Goal: Task Accomplishment & Management: Use online tool/utility

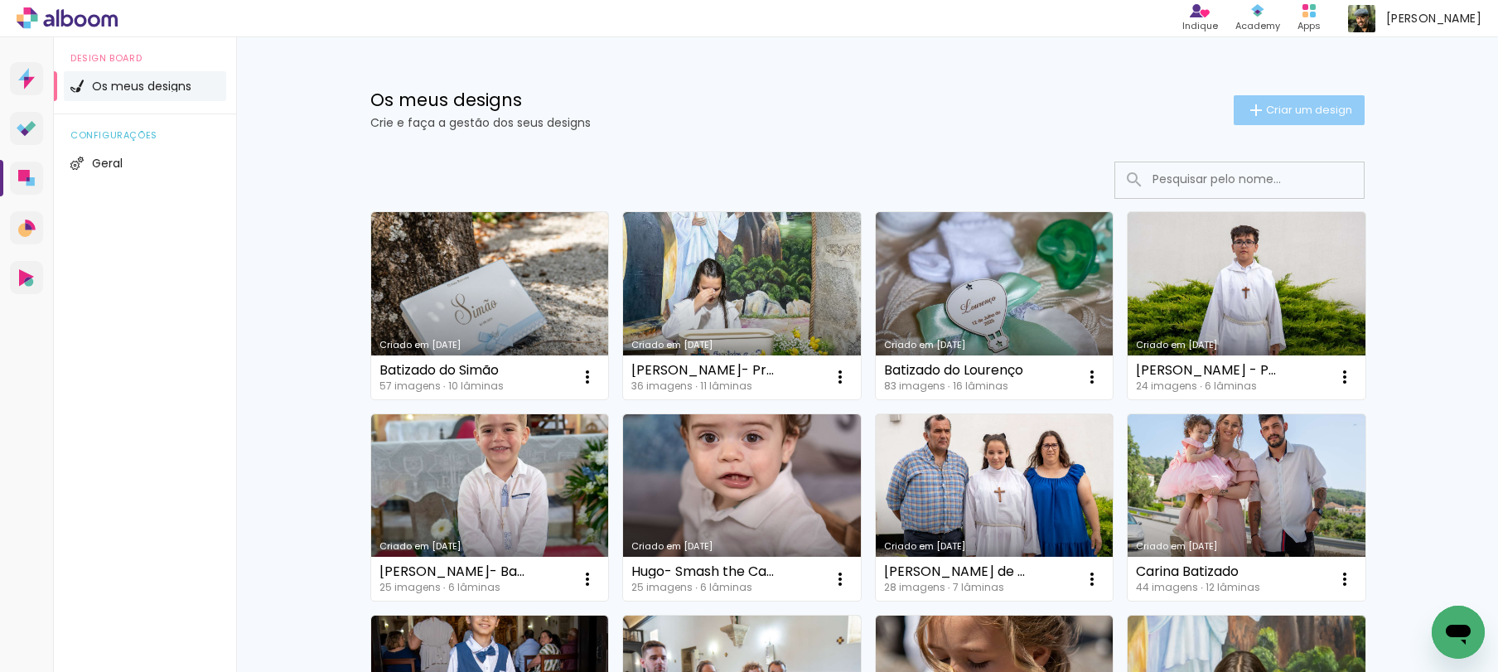
click at [1285, 113] on span "Criar um design" at bounding box center [1309, 109] width 86 height 11
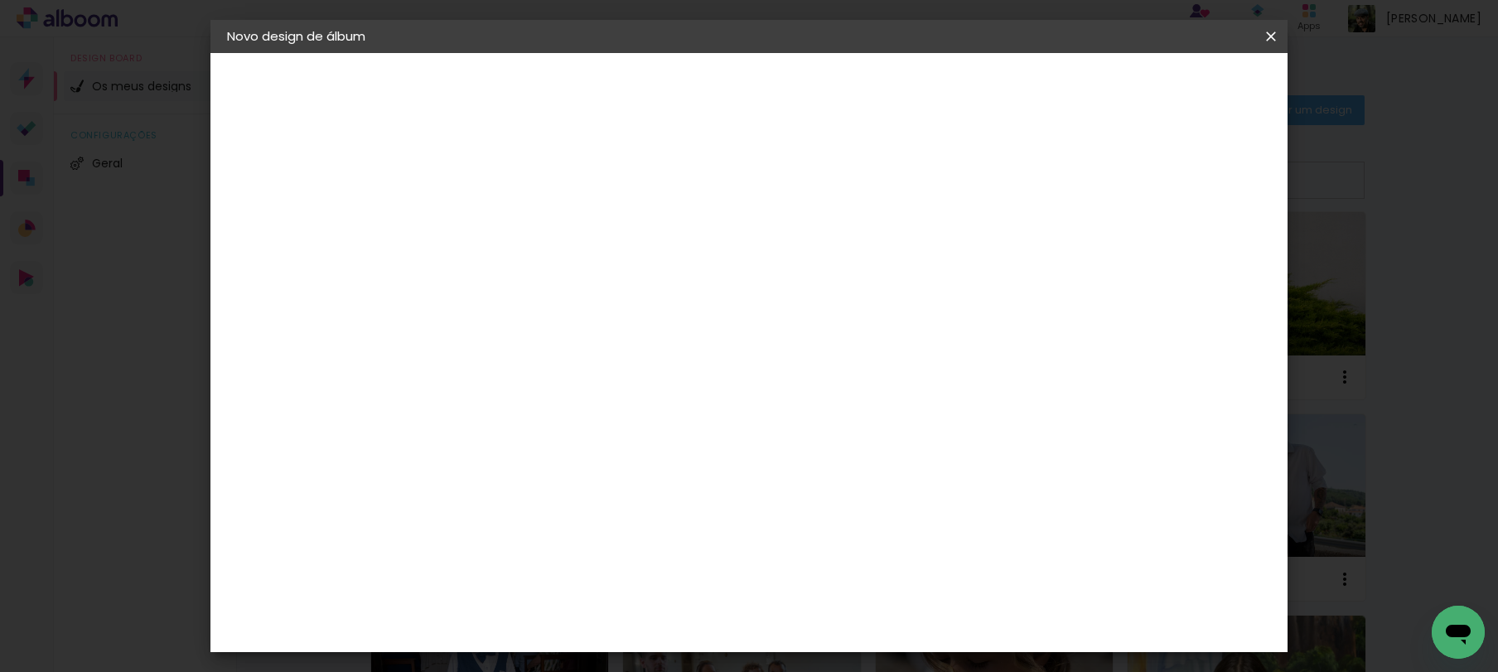
click at [498, 228] on input at bounding box center [498, 223] width 0 height 26
type input "Batizado [PERSON_NAME]"
type paper-input "Batizado [PERSON_NAME]"
click at [0, 0] on slot "Avançar" at bounding box center [0, 0] width 0 height 0
click at [741, 256] on paper-item "Tamanho Livre" at bounding box center [678, 255] width 125 height 43
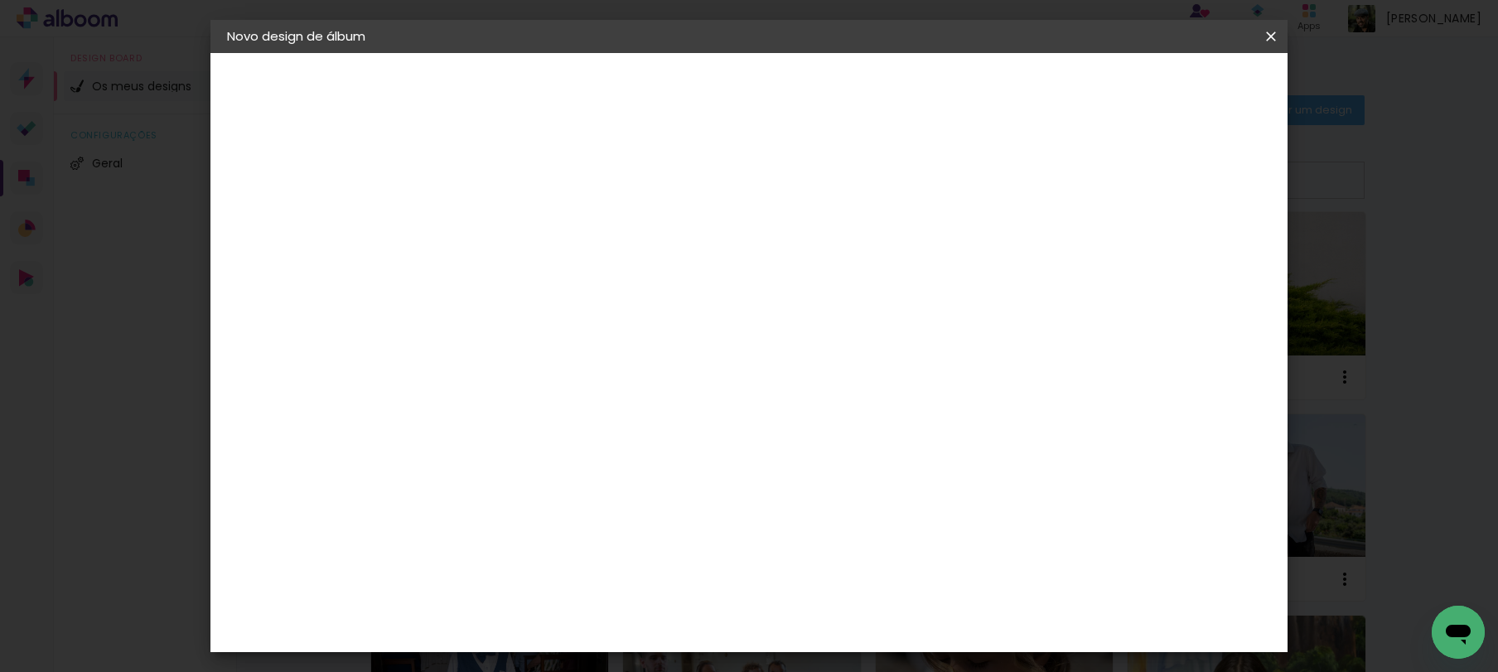
click at [741, 89] on paper-button "Avançar" at bounding box center [700, 88] width 81 height 28
drag, startPoint x: 463, startPoint y: 471, endPoint x: 406, endPoint y: 467, distance: 57.3
click at [406, 53] on quentale-album-spec "Iniciar design Iniciar design" at bounding box center [748, 53] width 1077 height 0
type input "3"
type input "20,5"
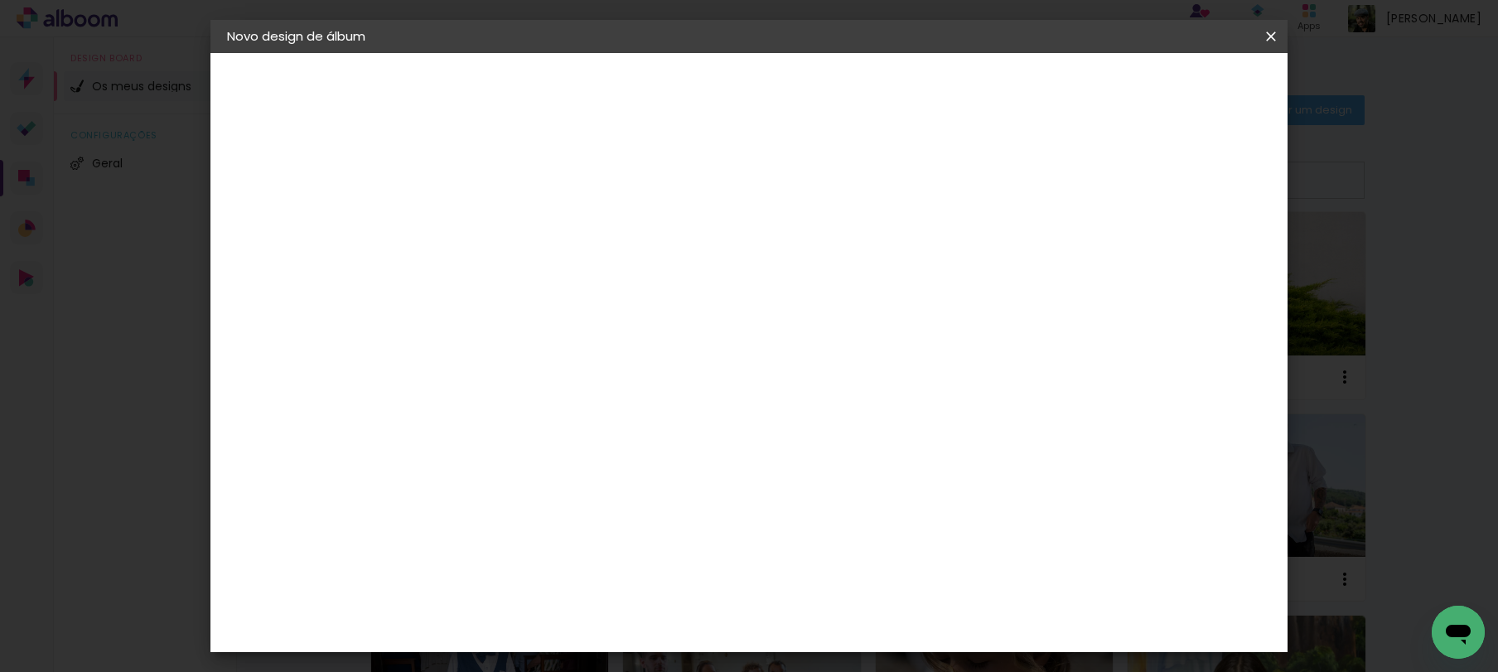
type paper-input "20,5"
drag, startPoint x: 866, startPoint y: 587, endPoint x: 834, endPoint y: 587, distance: 31.5
click at [834, 587] on div "60" at bounding box center [850, 588] width 63 height 25
type input "6"
type input "41"
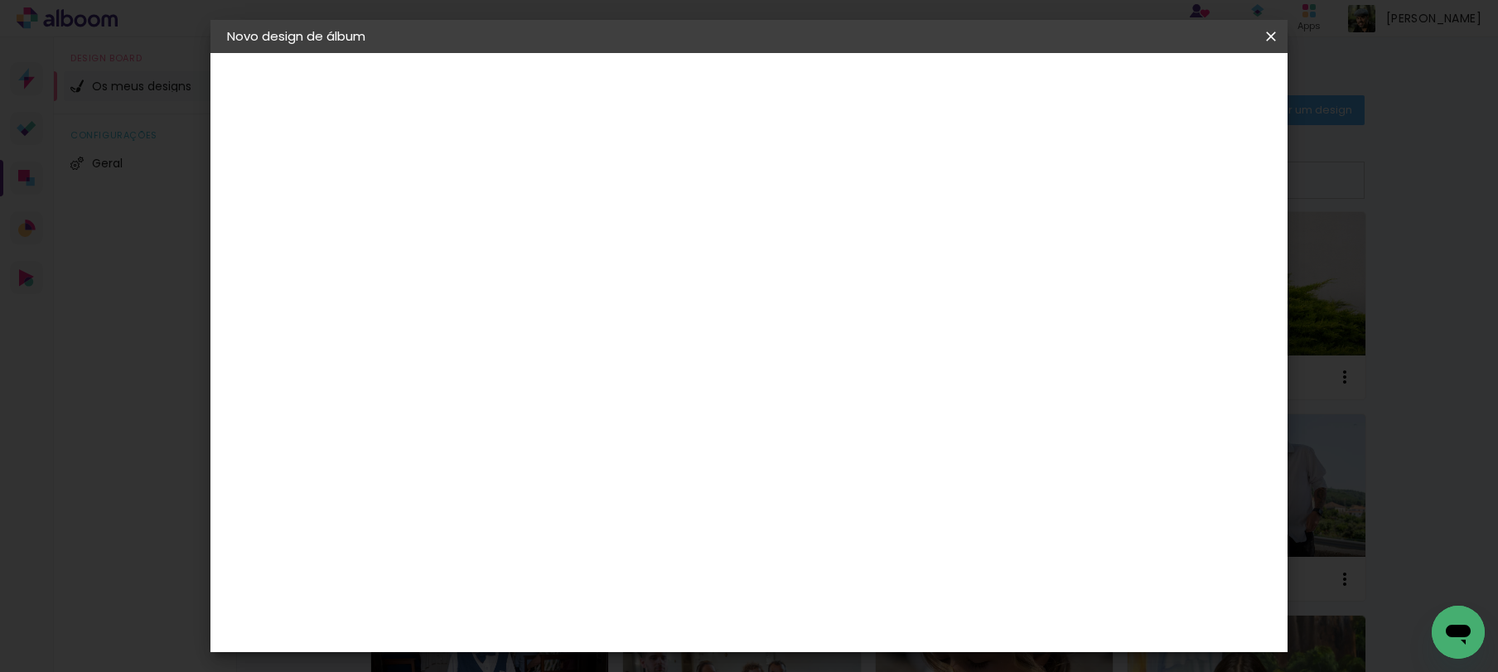
type paper-input "41"
click at [1167, 82] on span "Iniciar design" at bounding box center [1129, 88] width 75 height 12
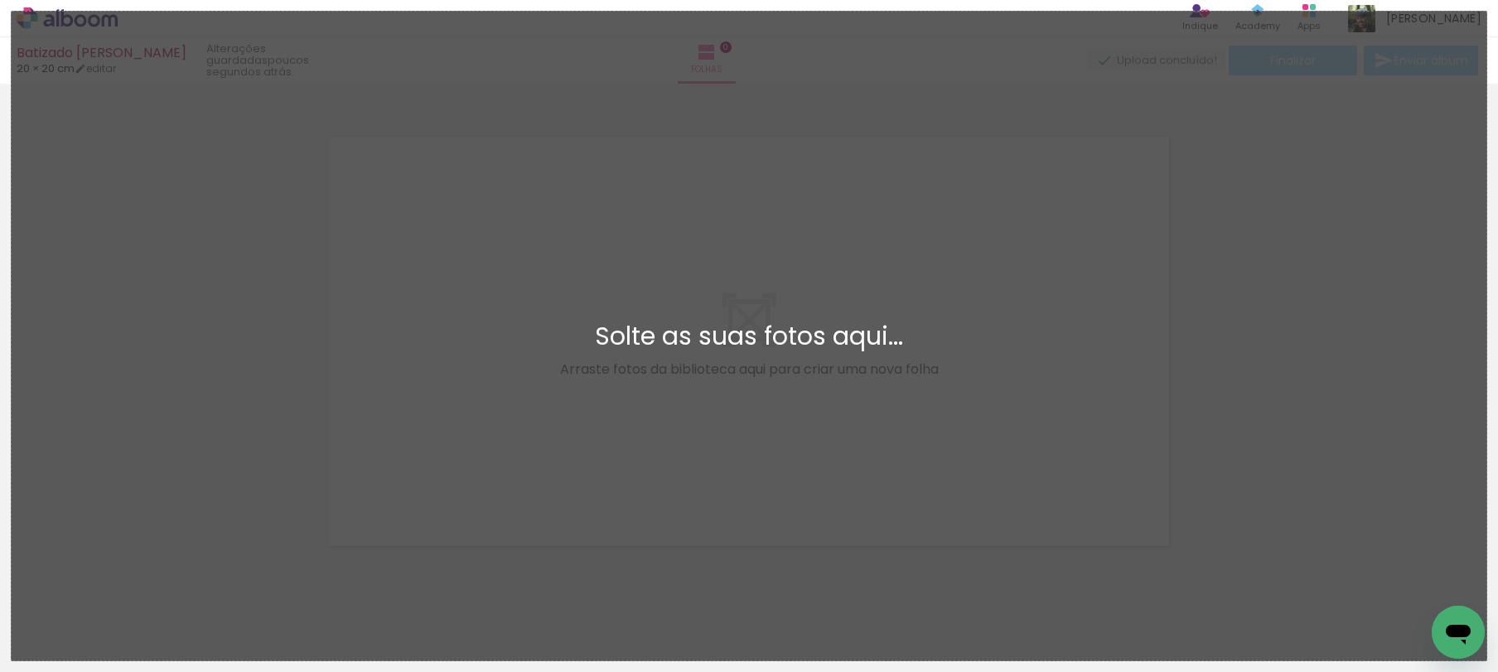
scroll to position [22, 0]
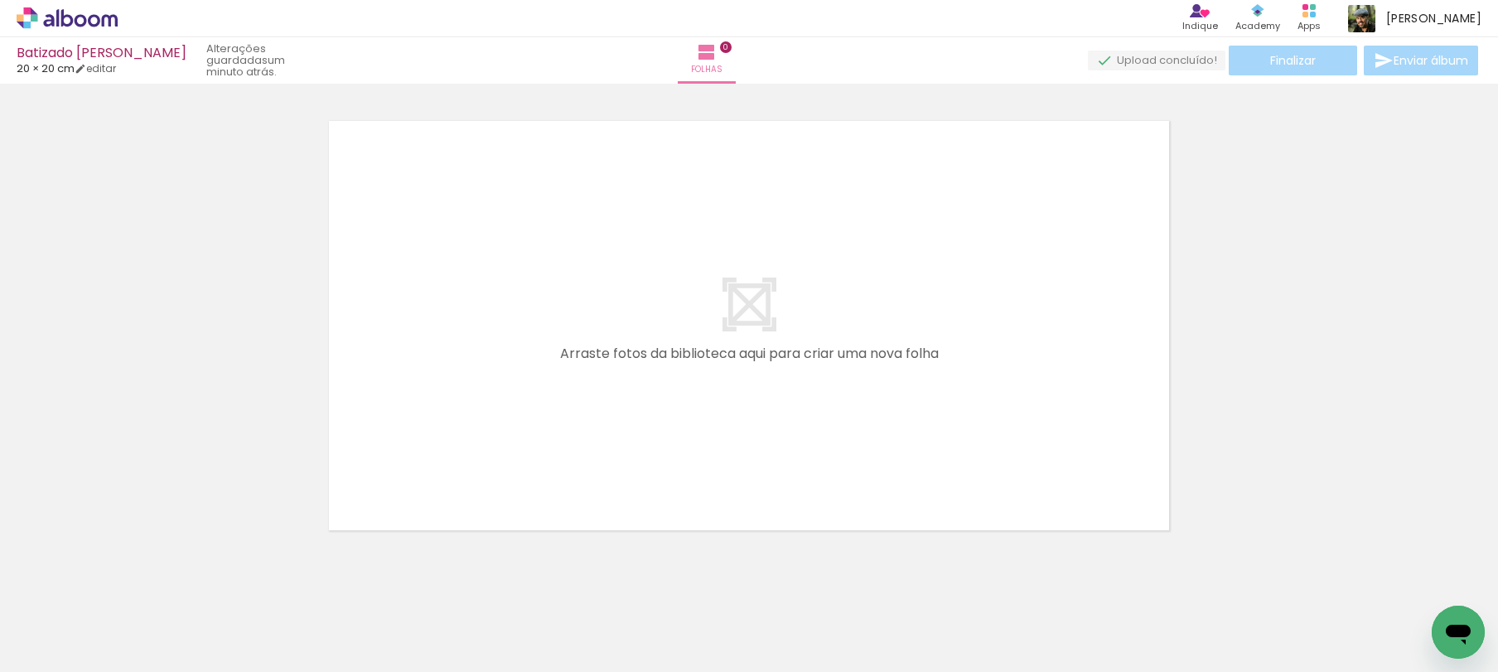
click at [74, 21] on icon at bounding box center [67, 18] width 101 height 22
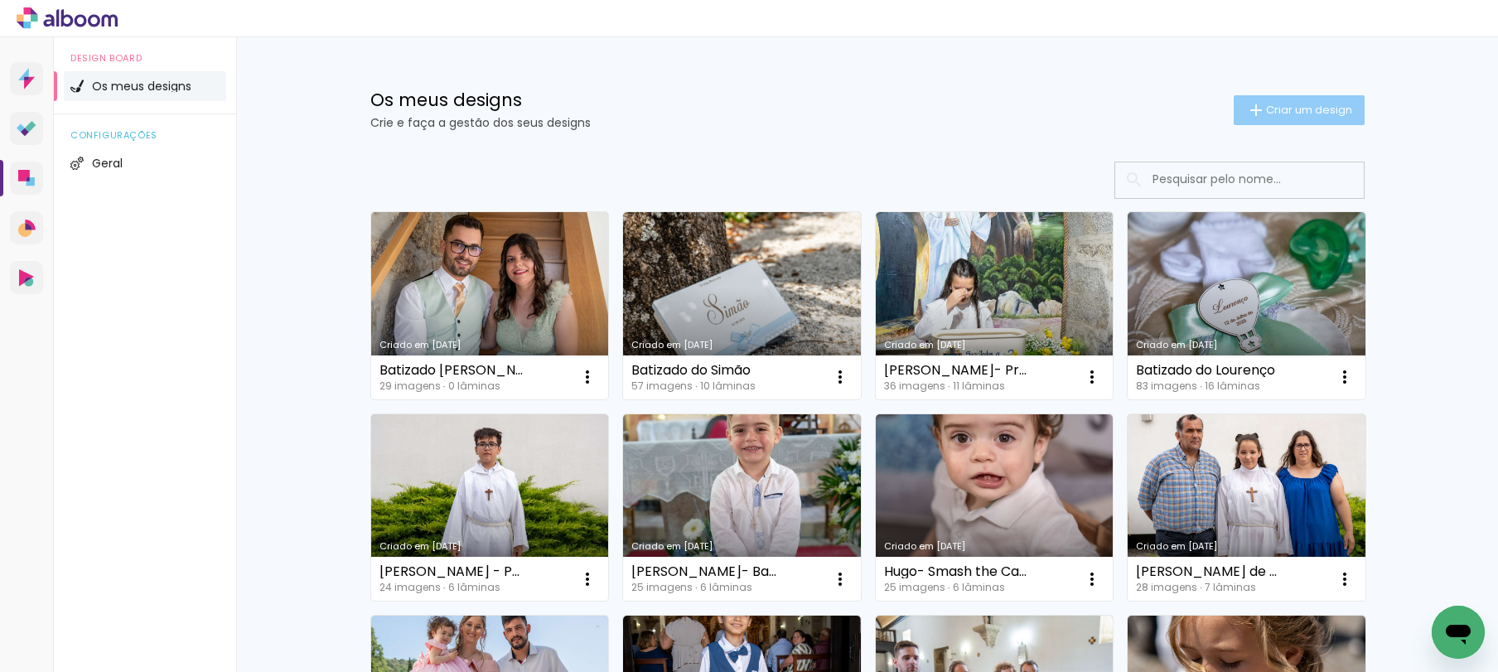
click at [1279, 121] on paper-button "Criar um design" at bounding box center [1299, 110] width 131 height 30
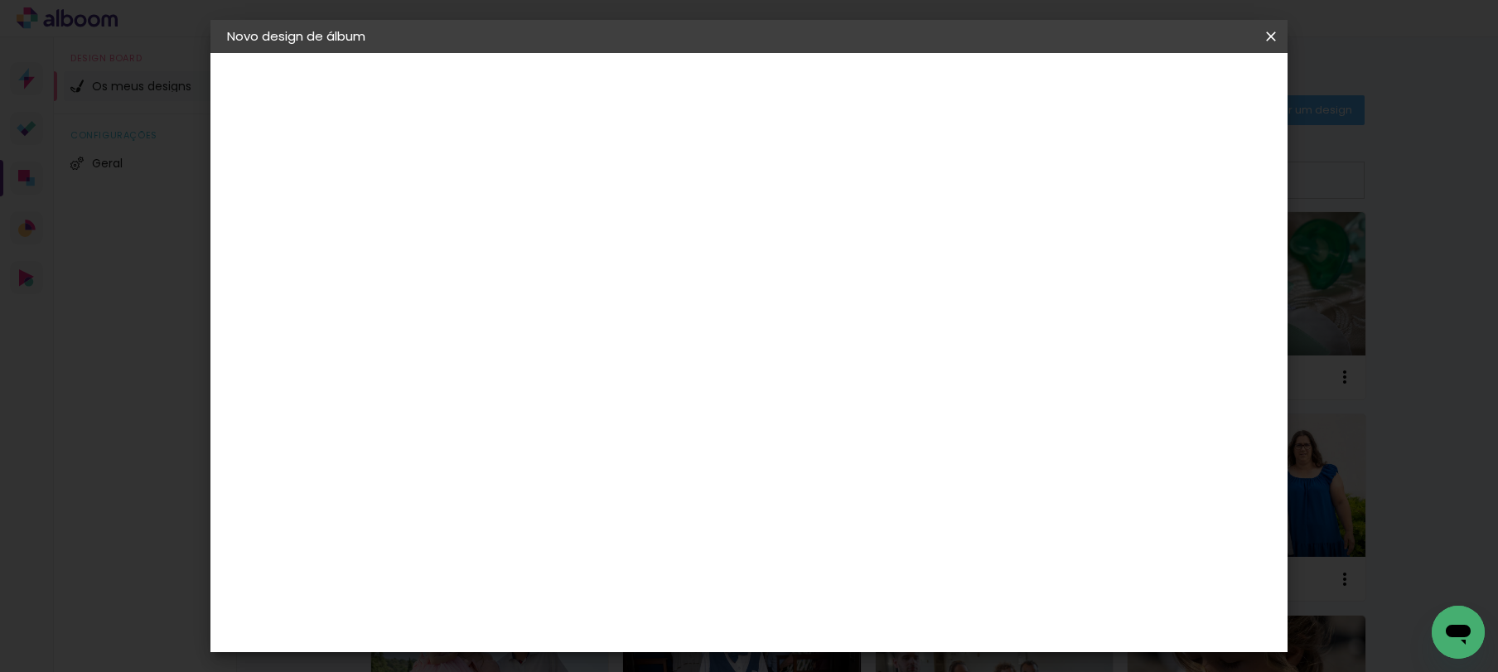
click at [0, 0] on paper-input-container "Título do álbum" at bounding box center [0, 0] width 0 height 0
type input "Casamento Flávia & Cláudio"
type paper-input "Casamento Flávia & Cláudio"
click at [0, 0] on slot "Avançar" at bounding box center [0, 0] width 0 height 0
drag, startPoint x: 930, startPoint y: 252, endPoint x: 929, endPoint y: 263, distance: 10.8
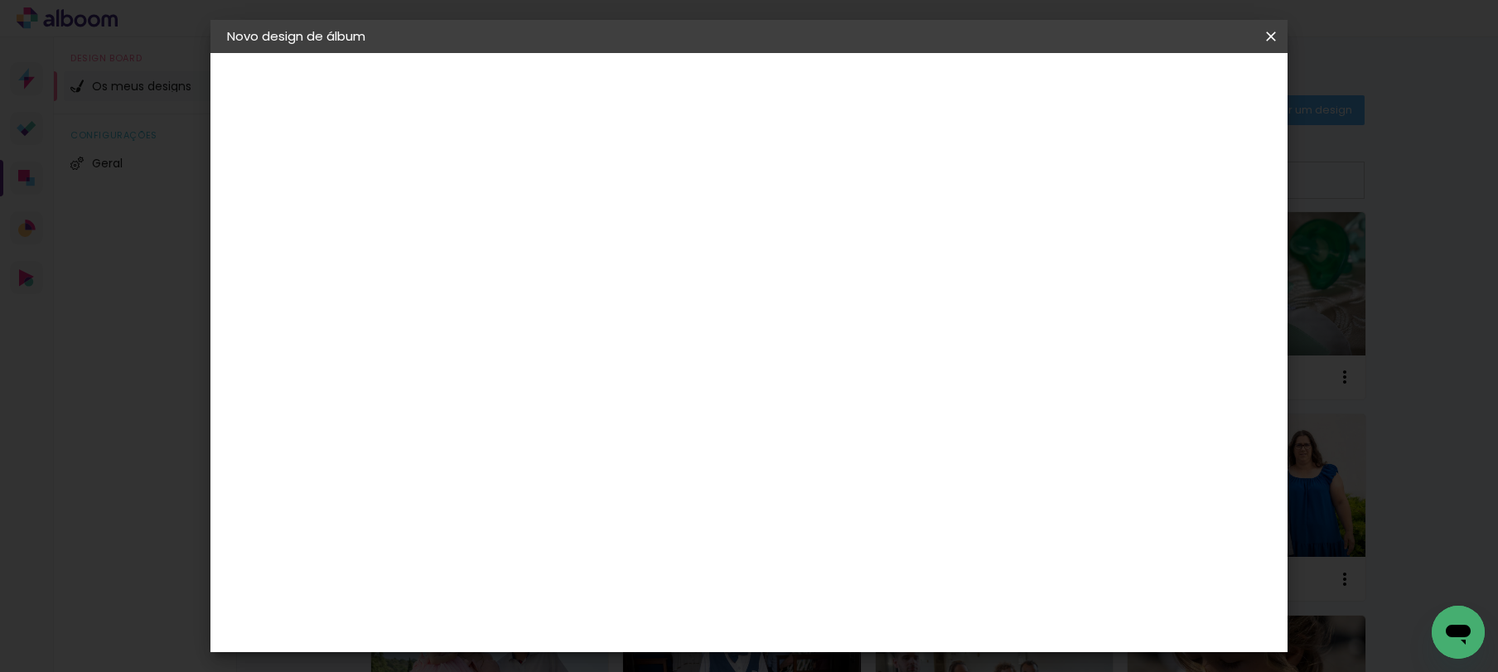
click at [0, 0] on slot "Tamanho Livre" at bounding box center [0, 0] width 0 height 0
click at [0, 0] on slot "Avançar" at bounding box center [0, 0] width 0 height 0
drag, startPoint x: 467, startPoint y: 467, endPoint x: 424, endPoint y: 468, distance: 43.1
click at [424, 53] on quentale-album-spec "Iniciar design Iniciar design" at bounding box center [748, 53] width 1077 height 0
click at [463, 469] on input "30" at bounding box center [445, 470] width 43 height 25
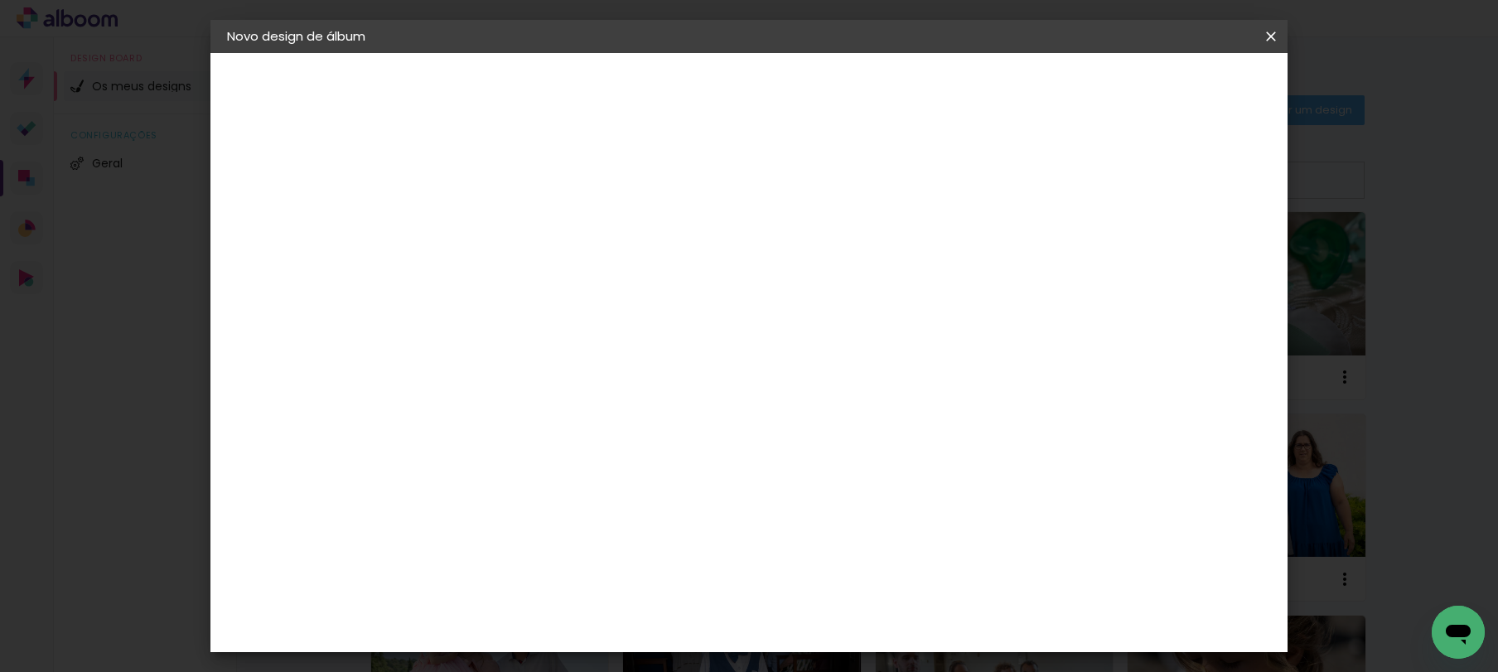
drag, startPoint x: 461, startPoint y: 469, endPoint x: 438, endPoint y: 466, distance: 22.6
click at [438, 466] on input "30" at bounding box center [445, 470] width 43 height 25
type input "25,5"
type paper-input "25,5"
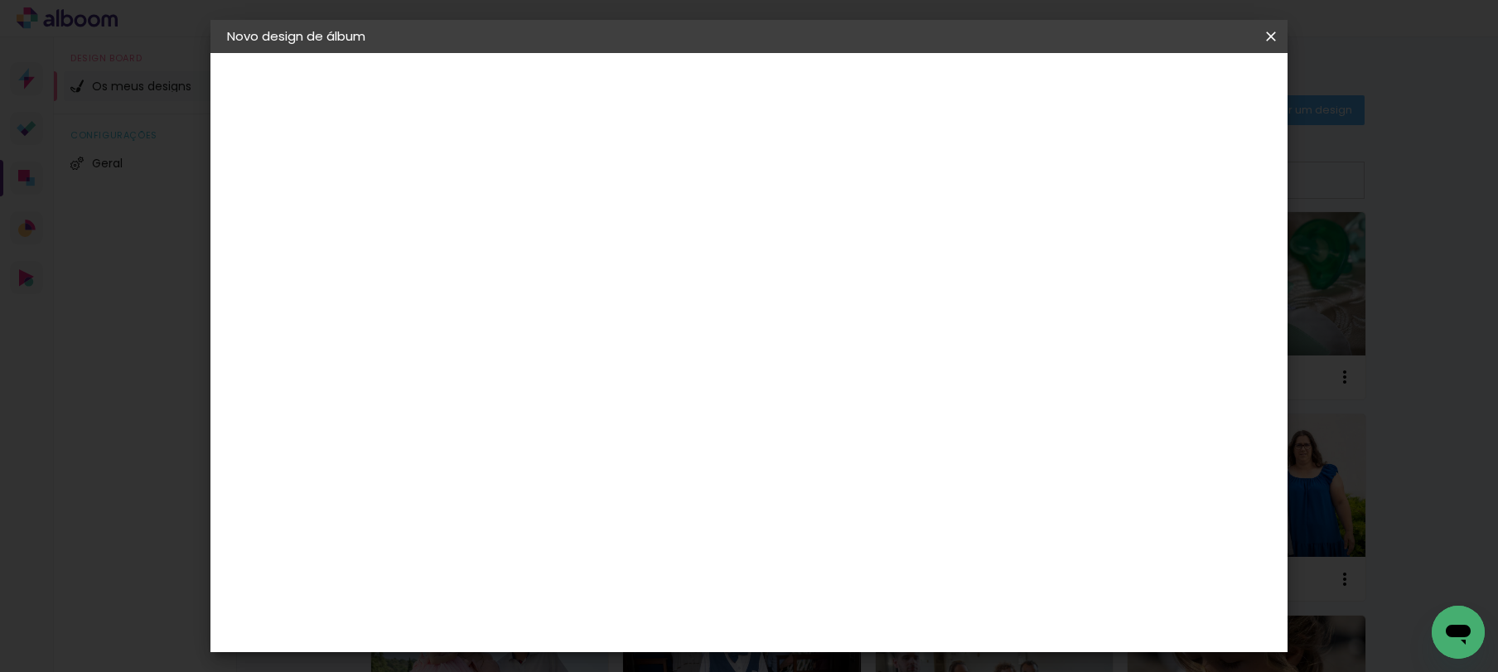
click at [867, 484] on div "cm" at bounding box center [873, 485] width 20 height 25
drag, startPoint x: 865, startPoint y: 483, endPoint x: 842, endPoint y: 485, distance: 23.3
click at [842, 485] on div "60" at bounding box center [850, 485] width 63 height 25
type paper-input "60"
click at [853, 487] on input "60" at bounding box center [840, 485] width 43 height 25
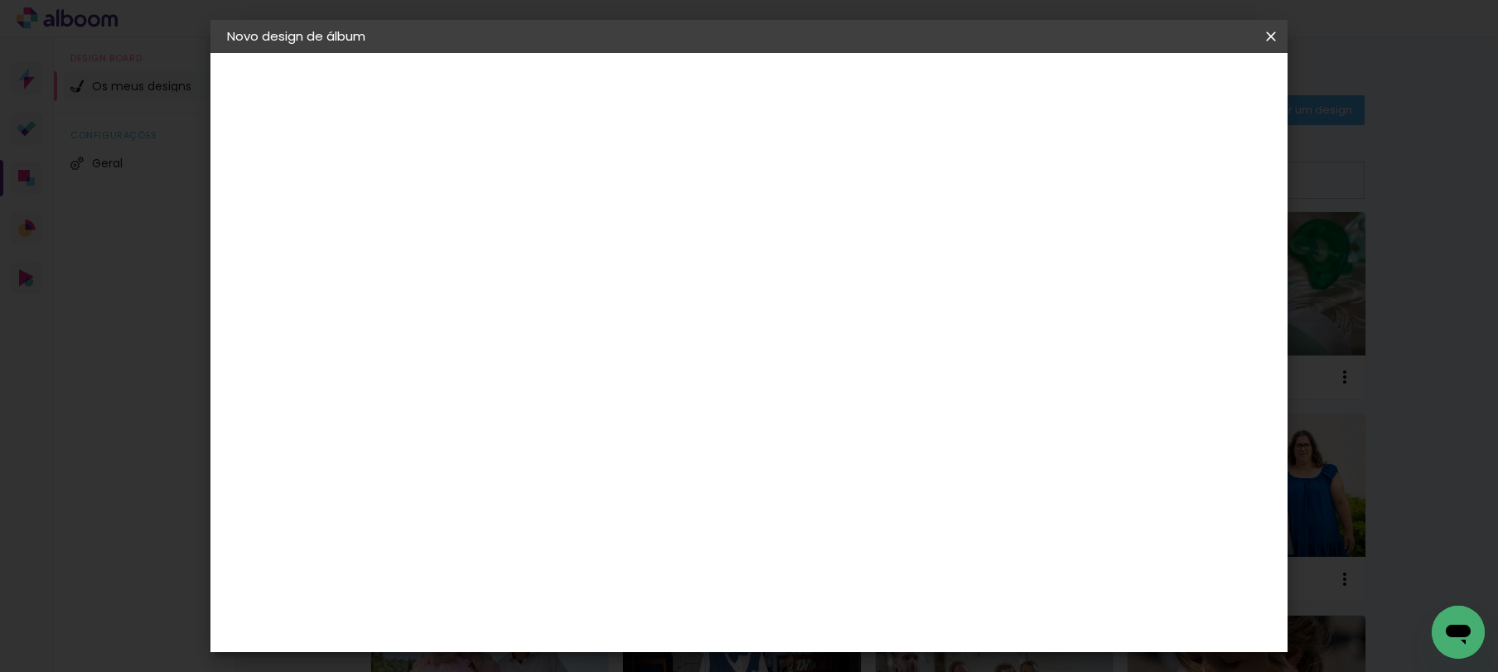
click at [856, 487] on input "60" at bounding box center [840, 485] width 43 height 25
click at [863, 481] on div "cm" at bounding box center [873, 485] width 20 height 25
click at [850, 484] on input "60" at bounding box center [840, 485] width 43 height 25
click at [851, 483] on input "60" at bounding box center [840, 485] width 43 height 25
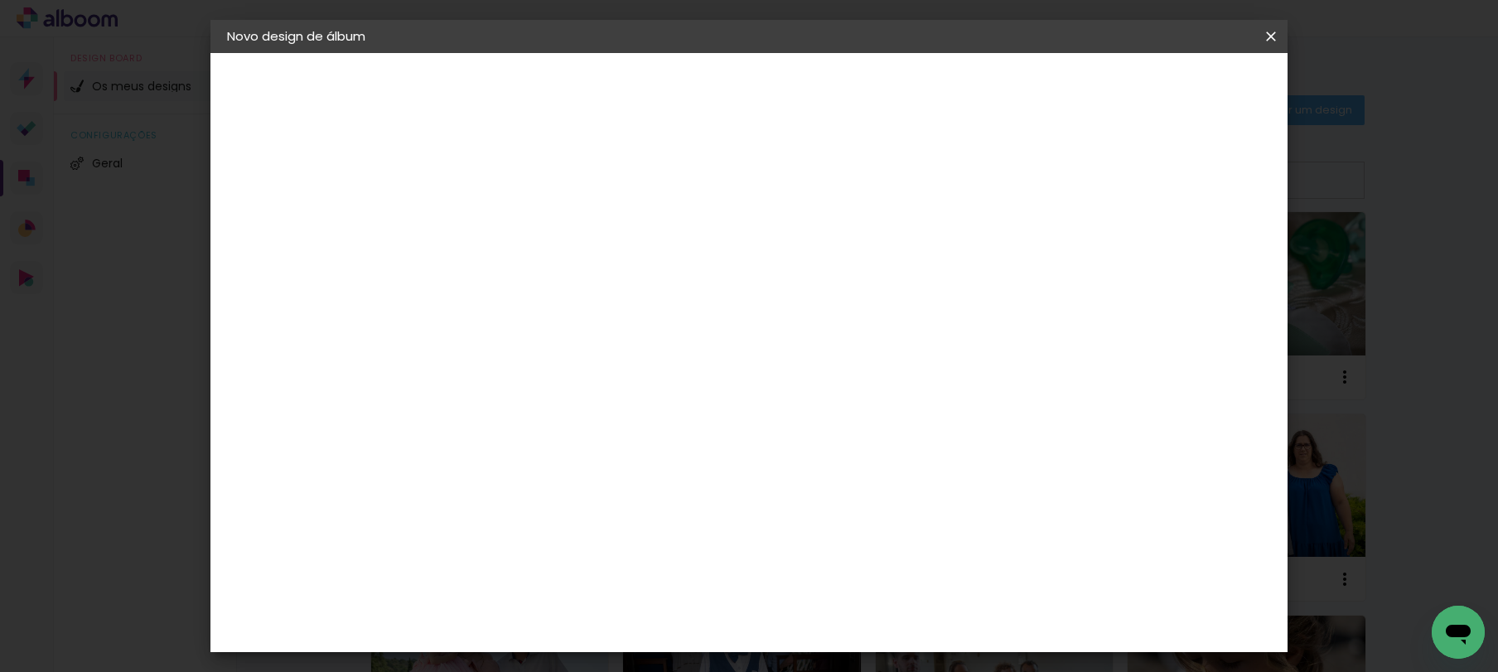
scroll to position [283, 0]
type input "51"
type paper-input "51"
click at [1184, 80] on paper-button "Iniciar design" at bounding box center [1130, 88] width 109 height 28
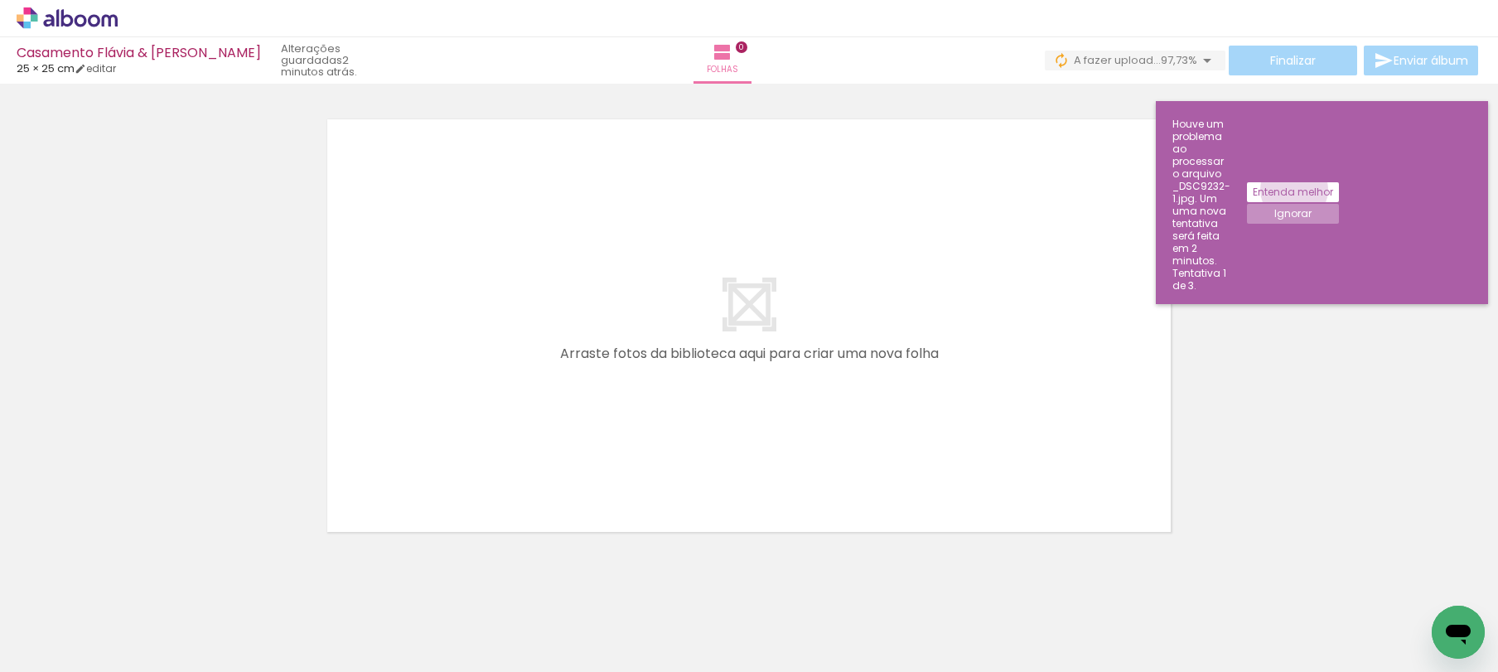
click at [0, 0] on slot "Entenda melhor" at bounding box center [0, 0] width 0 height 0
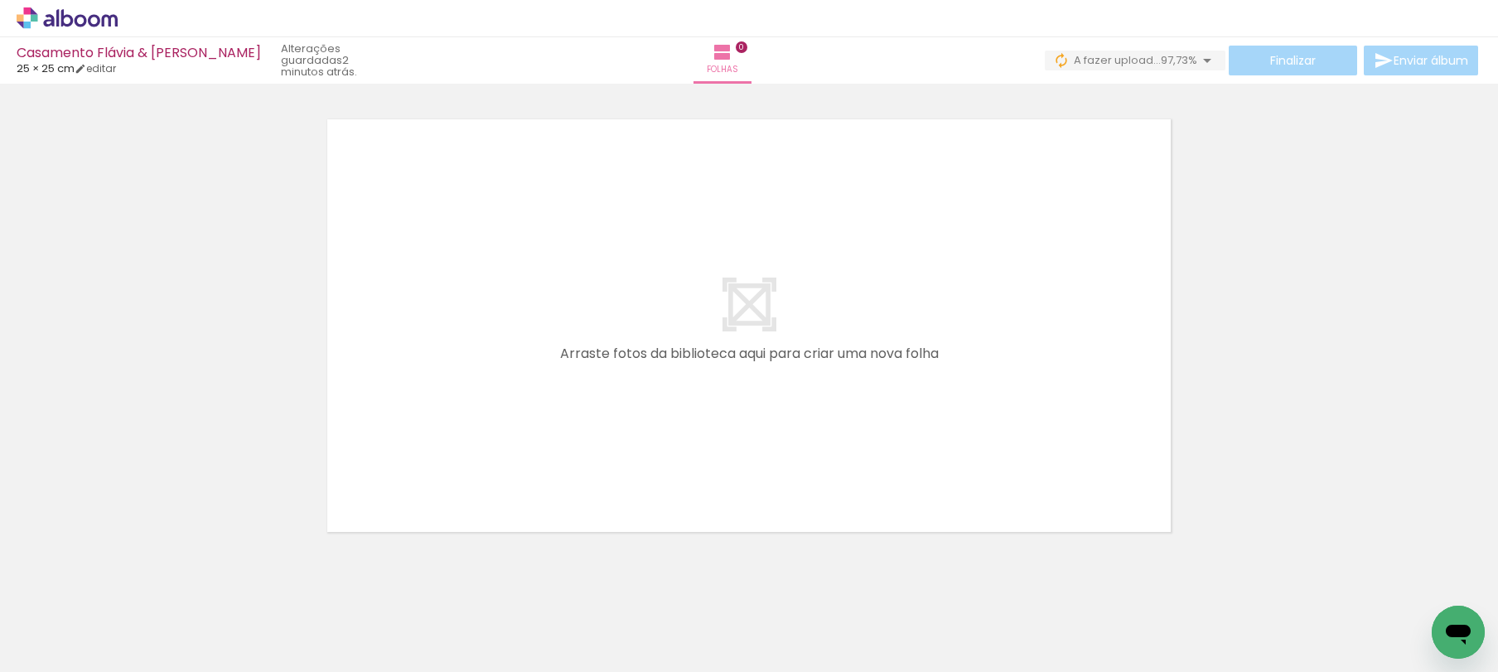
click at [1244, 155] on div at bounding box center [749, 304] width 1498 height 473
click at [1148, 52] on span "A fazer upload..." at bounding box center [1117, 60] width 87 height 16
click at [1206, 89] on iron-icon at bounding box center [1200, 92] width 17 height 17
click at [1264, 181] on div at bounding box center [749, 304] width 1498 height 473
click at [1177, 63] on span "upload(s) interrompido(s)!" at bounding box center [1123, 60] width 147 height 16
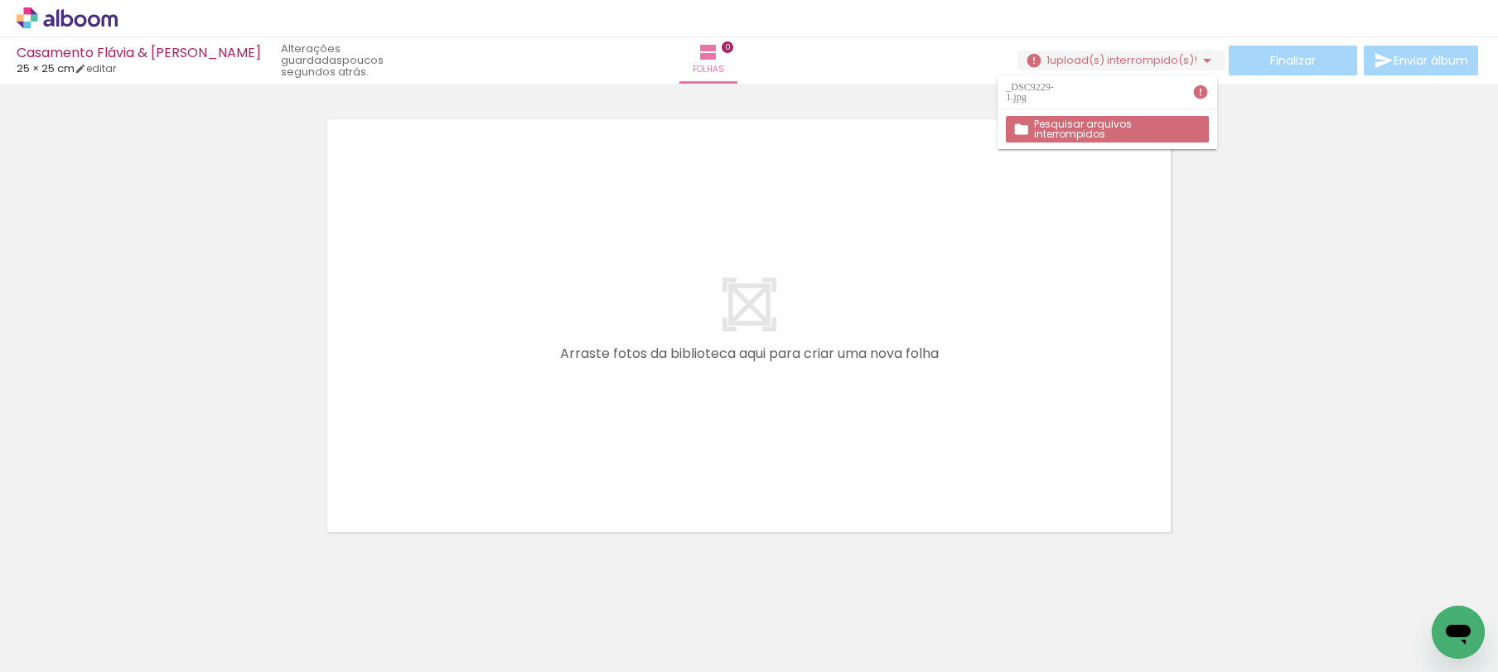
click at [0, 0] on slot "Pesquisar arquivos interrompidos" at bounding box center [0, 0] width 0 height 0
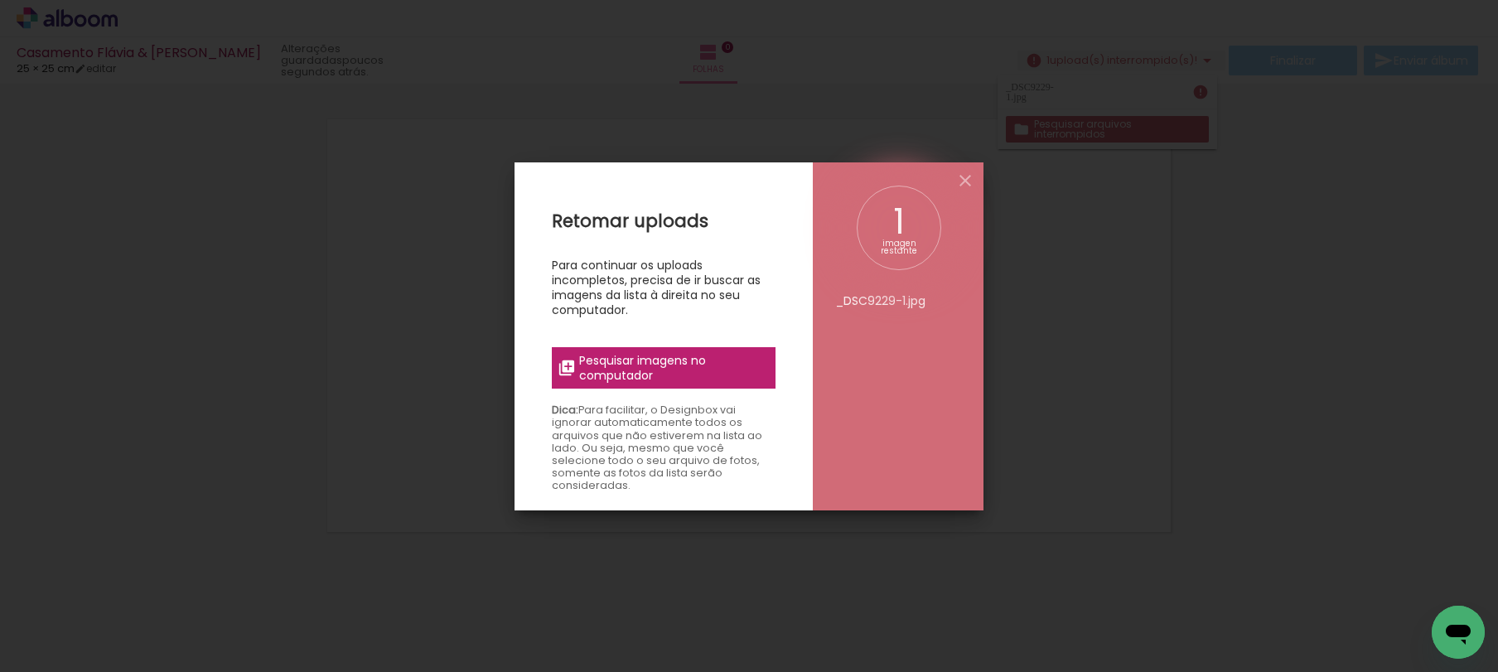
click at [685, 365] on span "Pesquisar imagens no computador" at bounding box center [672, 368] width 186 height 30
click at [0, 0] on input "file" at bounding box center [0, 0] width 0 height 0
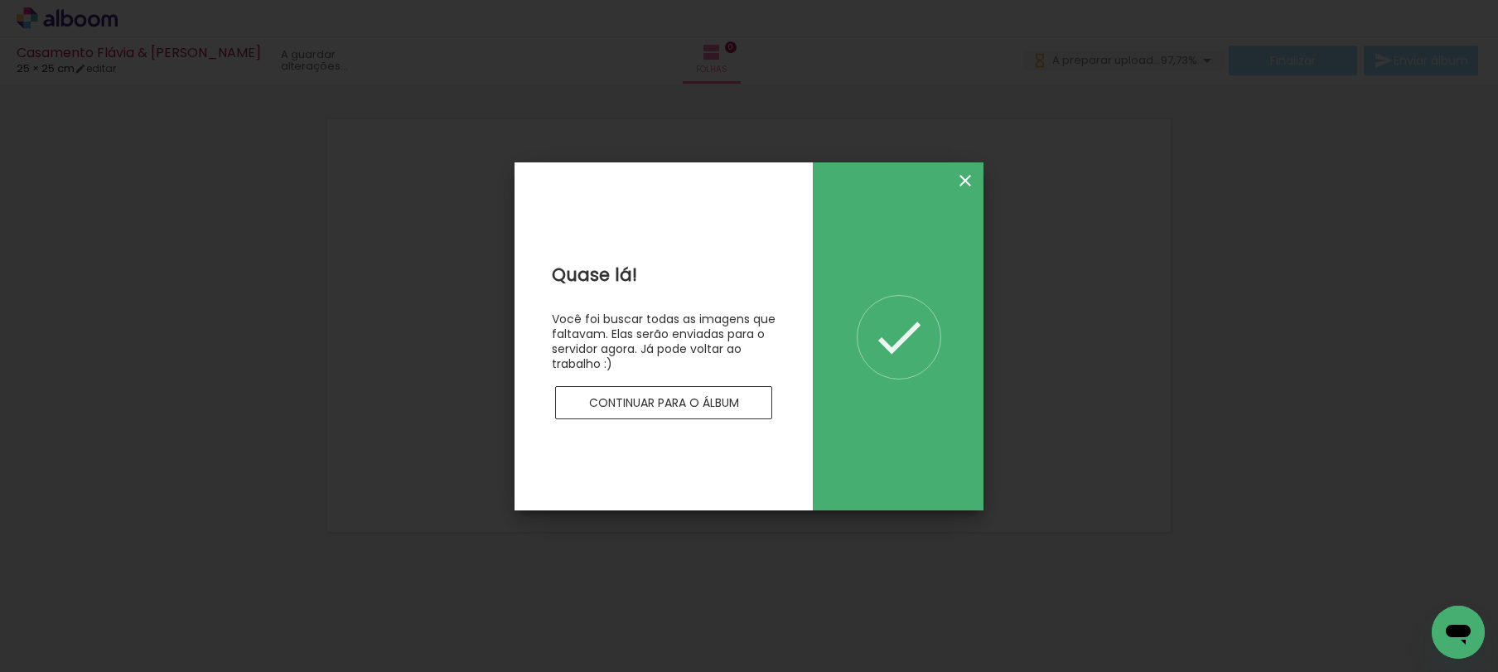
click at [969, 181] on iron-icon at bounding box center [965, 181] width 20 height 20
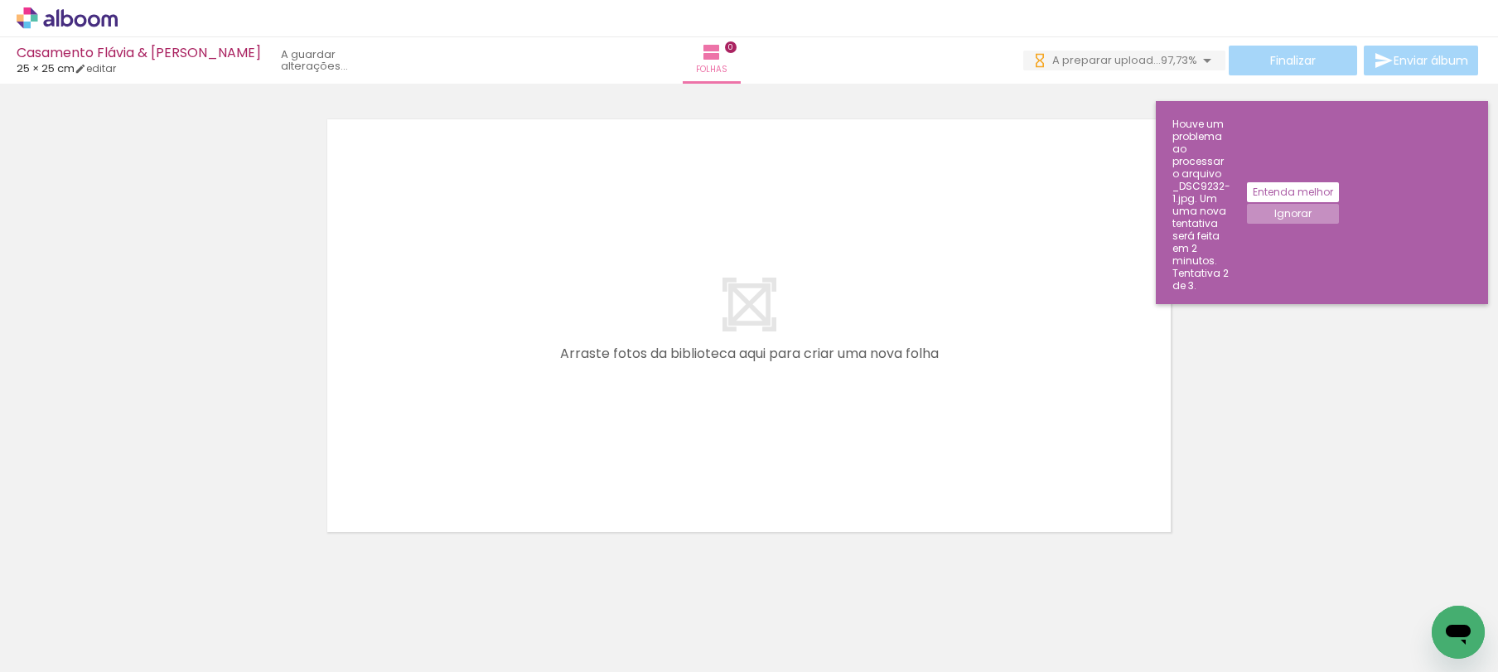
click at [1339, 204] on paper-button "Ignorar" at bounding box center [1293, 214] width 92 height 20
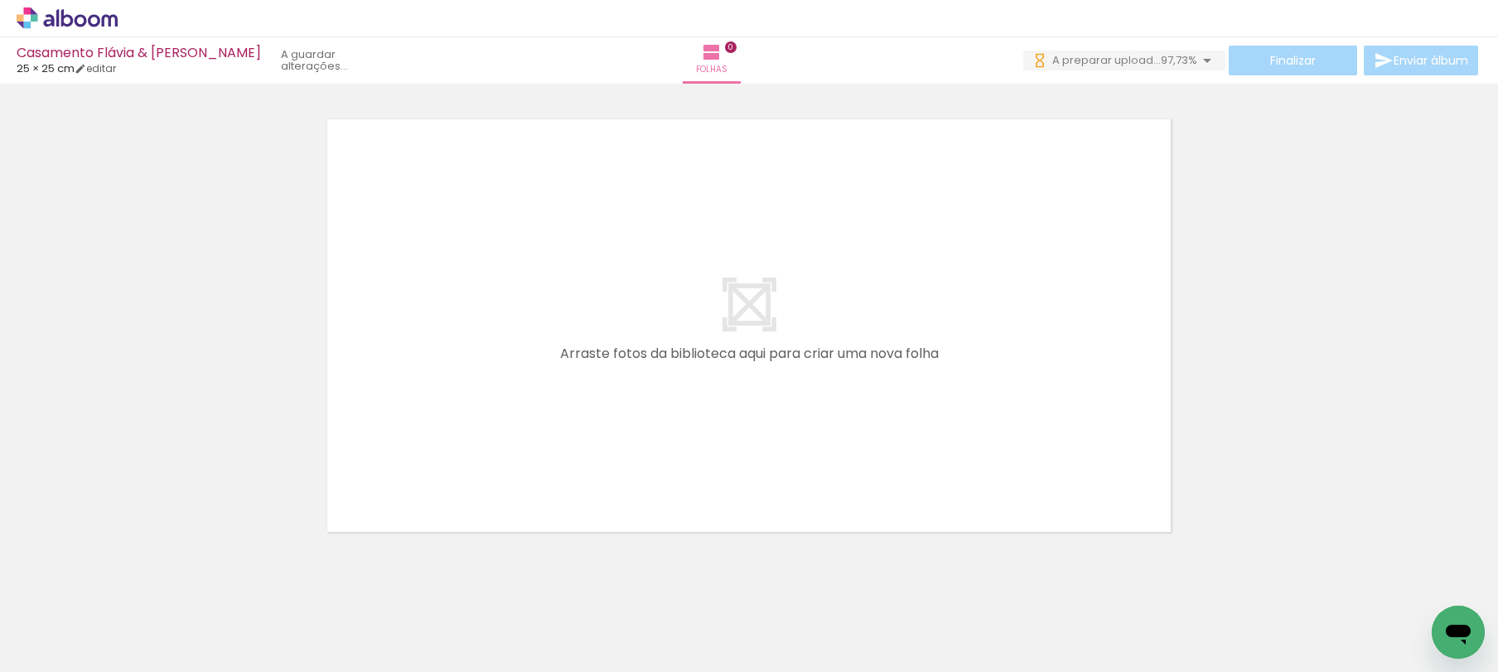
click at [100, 11] on icon at bounding box center [67, 18] width 101 height 22
